Goal: Information Seeking & Learning: Learn about a topic

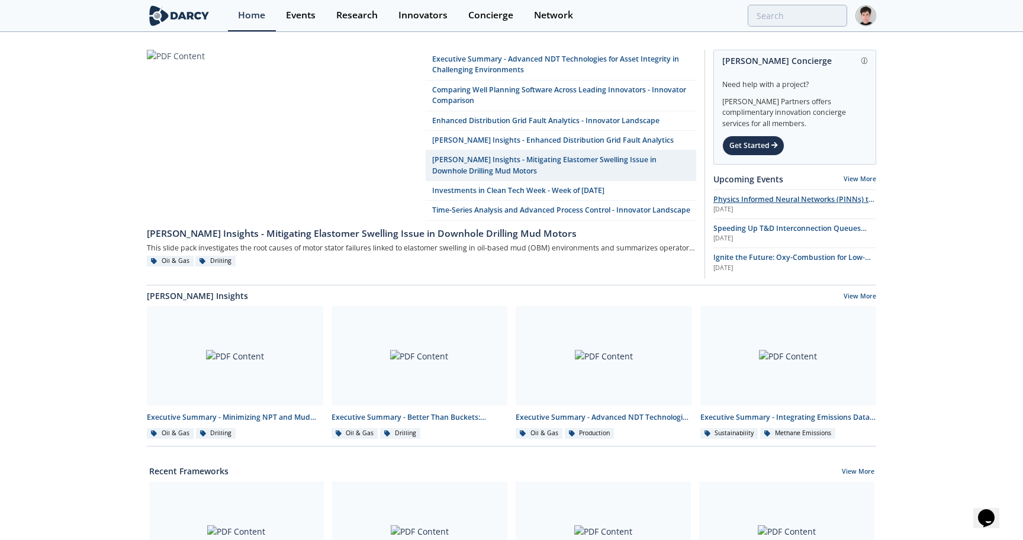
click at [724, 198] on span "Physics Informed Neural Networks (PINNs) to Accelerate Subsurface Scenario Anal…" at bounding box center [793, 204] width 161 height 21
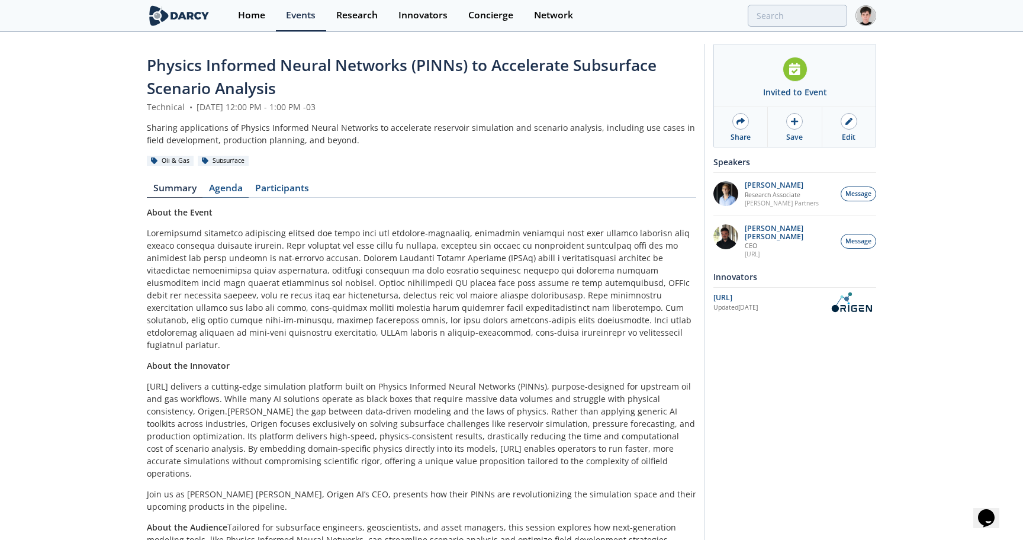
click at [236, 191] on link "Agenda" at bounding box center [225, 190] width 46 height 14
